Goal: Task Accomplishment & Management: Manage account settings

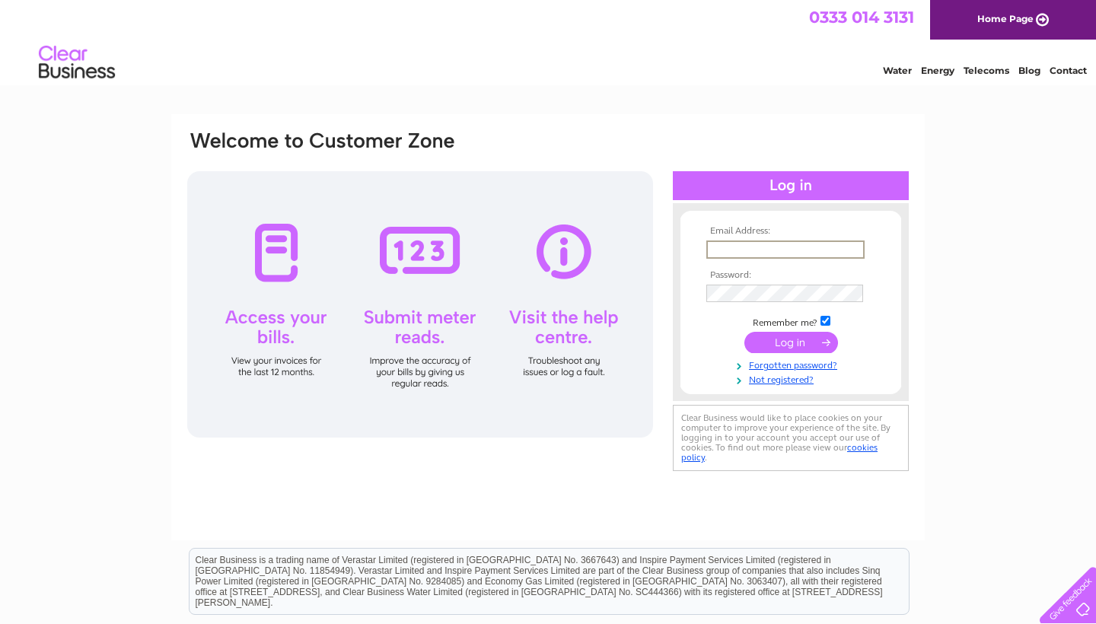
type input "info@cressfieldpark.co.uk"
click at [791, 348] on input "submit" at bounding box center [791, 342] width 94 height 21
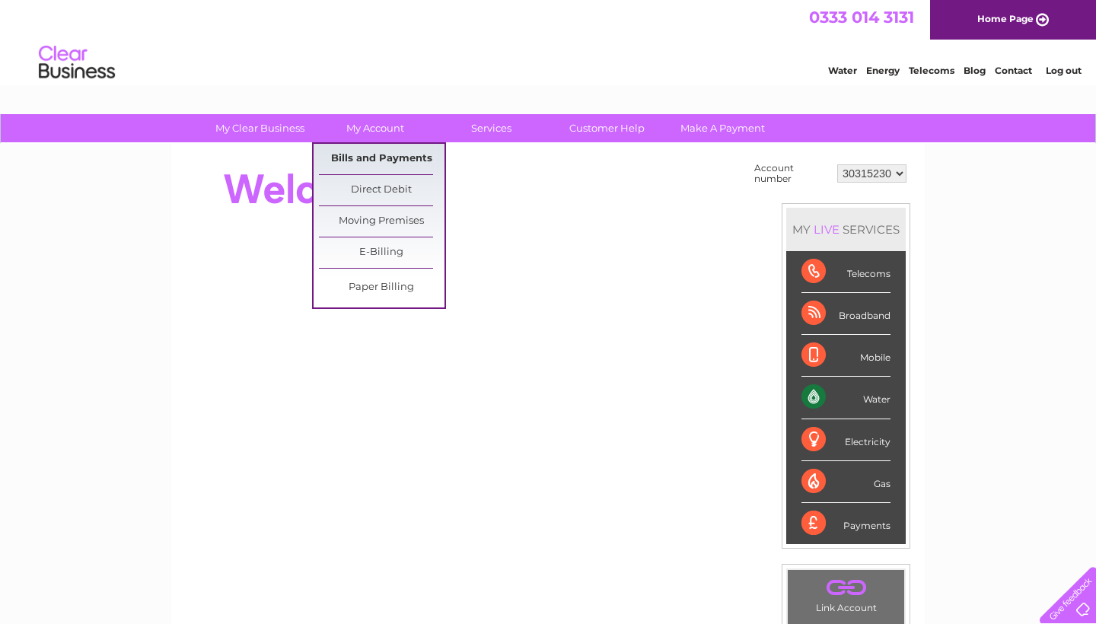
click at [383, 162] on link "Bills and Payments" at bounding box center [382, 159] width 126 height 30
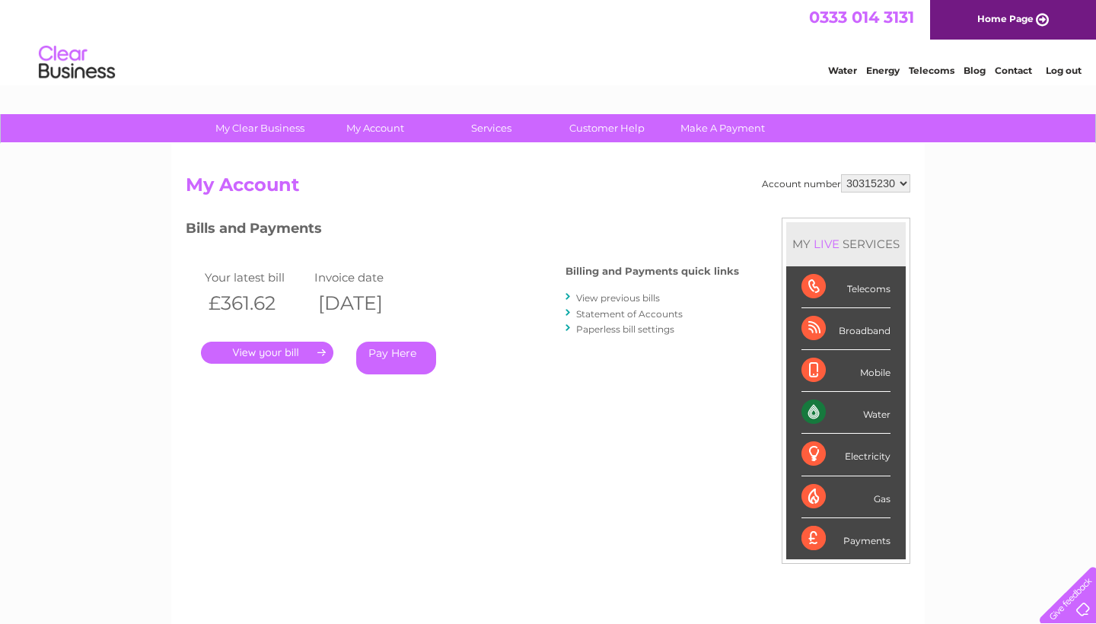
click at [278, 357] on link "." at bounding box center [267, 353] width 132 height 22
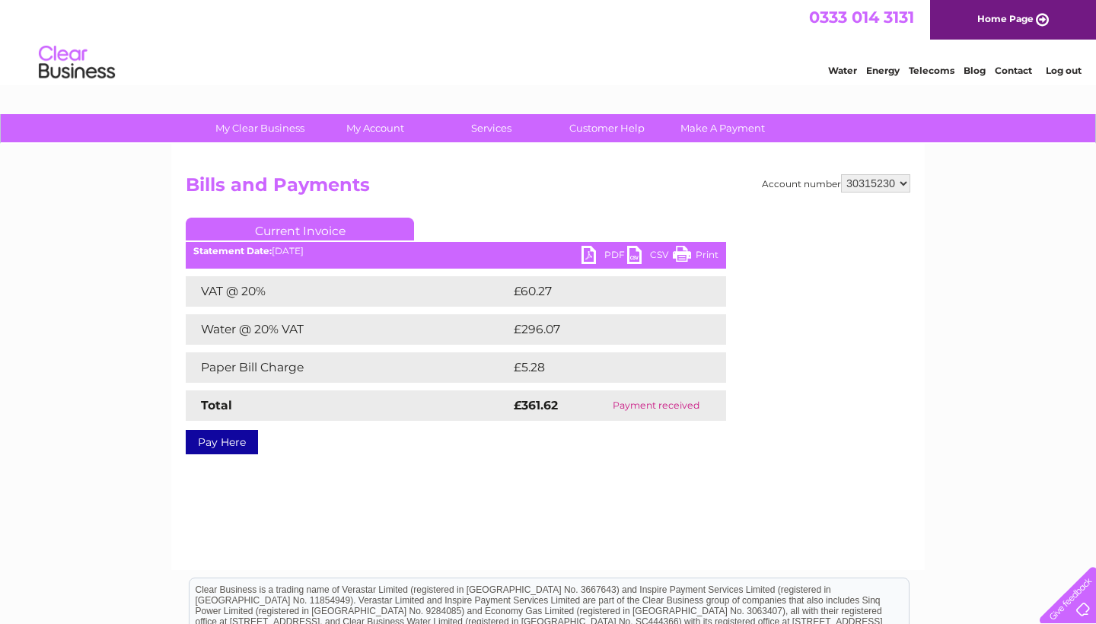
click at [597, 253] on link "PDF" at bounding box center [604, 257] width 46 height 22
